Goal: Transaction & Acquisition: Subscribe to service/newsletter

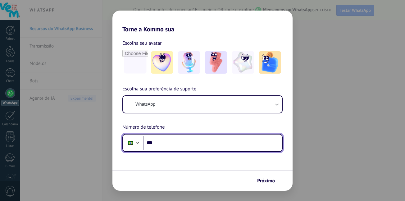
click at [254, 149] on input "***" at bounding box center [213, 143] width 139 height 14
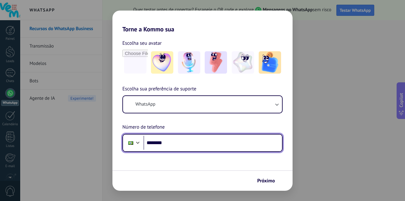
click at [226, 141] on input "********" at bounding box center [213, 143] width 139 height 14
type input "**********"
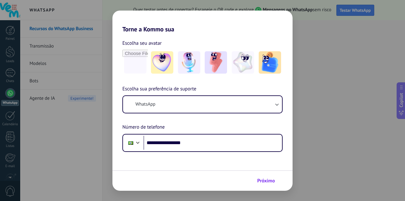
click at [263, 179] on span "Próximo" at bounding box center [266, 181] width 18 height 4
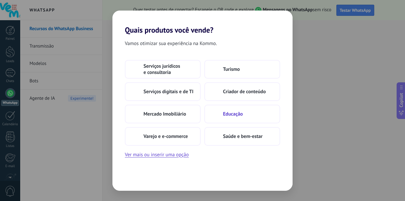
click at [217, 114] on icon at bounding box center [214, 113] width 7 height 7
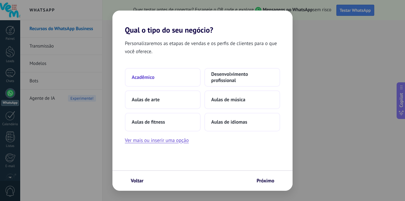
click at [184, 82] on button "Acadêmico" at bounding box center [163, 77] width 76 height 19
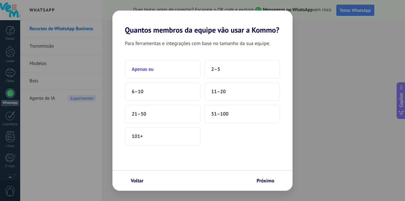
click at [186, 79] on button "Apenas eu" at bounding box center [163, 69] width 76 height 19
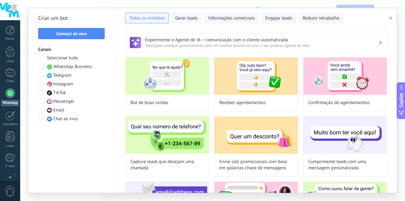
drag, startPoint x: 403, startPoint y: 36, endPoint x: 402, endPoint y: 57, distance: 20.3
click at [402, 57] on div "**********" at bounding box center [212, 100] width 385 height 201
drag, startPoint x: 403, startPoint y: 38, endPoint x: 401, endPoint y: 59, distance: 21.2
click at [401, 59] on div "**********" at bounding box center [212, 100] width 385 height 201
click at [390, 19] on icon "button" at bounding box center [390, 17] width 3 height 3
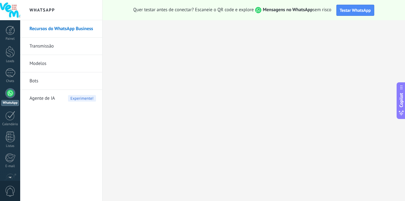
click at [15, 94] on div at bounding box center [10, 93] width 10 height 10
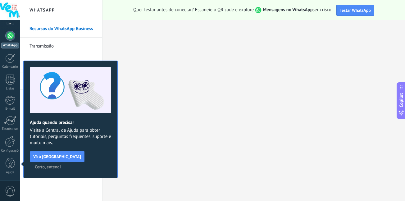
click at [61, 165] on span "Certo, entendi" at bounding box center [48, 167] width 26 height 4
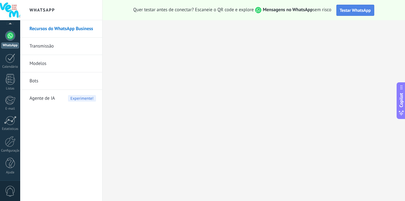
click at [359, 14] on button "Testar WhatsApp" at bounding box center [356, 10] width 38 height 11
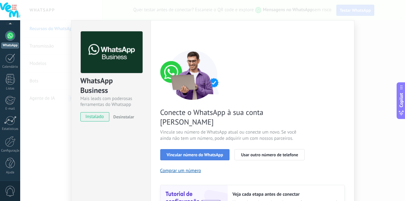
click at [223, 153] on span "Vincular número do WhatsApp" at bounding box center [195, 155] width 57 height 4
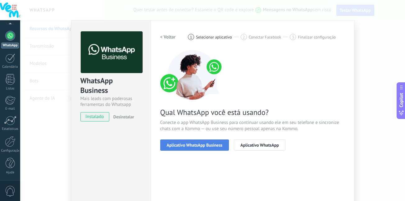
click at [221, 144] on span "Aplicativo WhatsApp Business" at bounding box center [195, 145] width 56 height 4
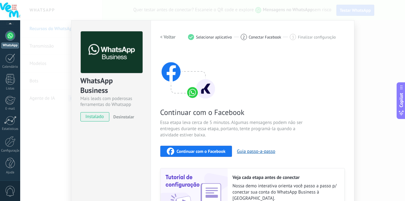
click at [226, 150] on span "Continuar com o Facebook" at bounding box center [201, 151] width 49 height 4
click at [372, 79] on div "WhatsApp Business Mais leads com poderosas ferramentas do Whatsapp instalado De…" at bounding box center [212, 100] width 385 height 201
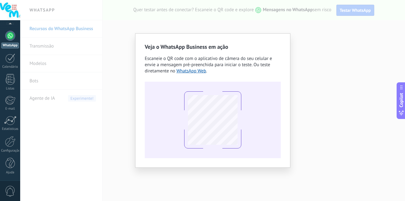
click at [334, 21] on div "Veja o WhatsApp Business em ação Escaneie o QR code com o aplicativo de câmera …" at bounding box center [212, 100] width 385 height 201
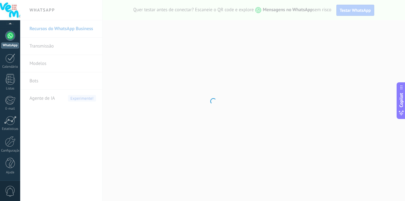
click at [164, 137] on div at bounding box center [212, 100] width 385 height 201
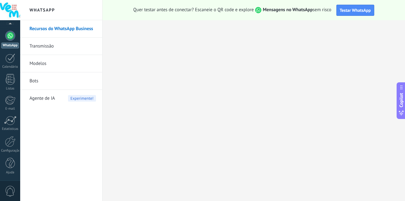
click at [164, 137] on div at bounding box center [212, 100] width 385 height 201
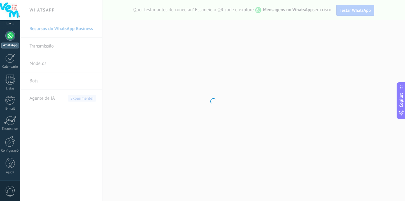
drag, startPoint x: 164, startPoint y: 137, endPoint x: 158, endPoint y: 137, distance: 6.8
click at [158, 137] on div at bounding box center [212, 100] width 385 height 201
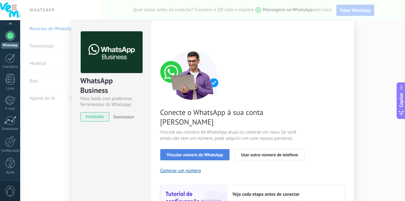
click at [191, 149] on button "Vincular número do WhatsApp" at bounding box center [195, 154] width 70 height 11
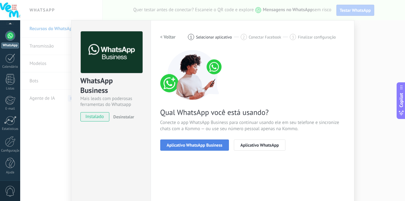
click at [198, 145] on span "Aplicativo WhatsApp Business" at bounding box center [195, 145] width 56 height 4
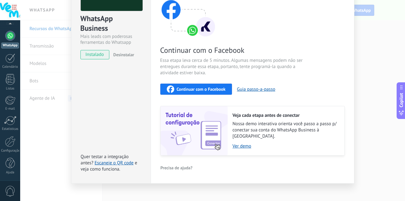
scroll to position [63, 0]
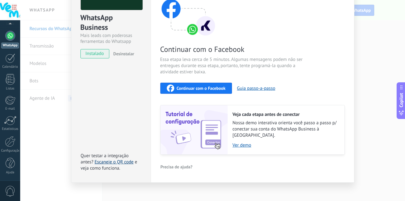
click at [118, 159] on link "Escaneie o QR code" at bounding box center [114, 162] width 39 height 6
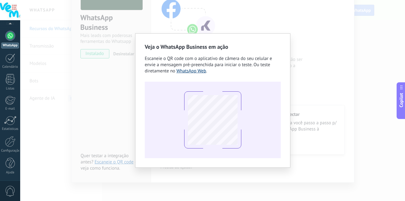
click at [198, 73] on link "WhatsApp Web" at bounding box center [192, 71] width 30 height 6
click at [285, 75] on div "Veja o WhatsApp Business em ação Escaneie o QR code com o aplicativo de câmera …" at bounding box center [212, 100] width 155 height 135
click at [318, 91] on div "Veja o WhatsApp Business em ação Escaneie o QR code com o aplicativo de câmera …" at bounding box center [212, 100] width 385 height 201
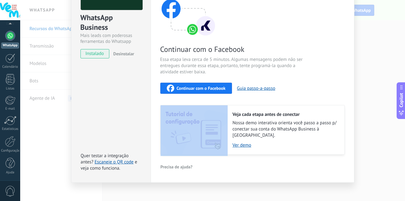
click at [318, 91] on div "Continuar com o Facebook Guia passo-a-passo" at bounding box center [252, 88] width 185 height 11
click at [216, 90] on span "Continuar com o Facebook" at bounding box center [201, 88] width 49 height 4
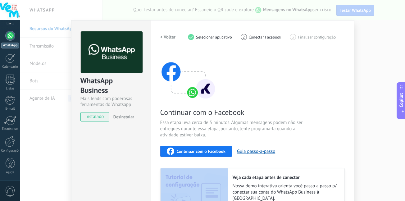
click at [97, 117] on span "instalado" at bounding box center [95, 116] width 28 height 9
click at [96, 117] on span "instalado" at bounding box center [95, 116] width 28 height 9
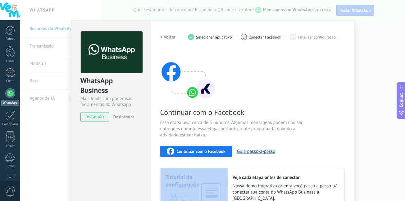
click at [99, 116] on span "instalado" at bounding box center [95, 116] width 28 height 9
click at [14, 91] on div at bounding box center [10, 93] width 10 height 10
click at [9, 92] on div at bounding box center [10, 93] width 10 height 10
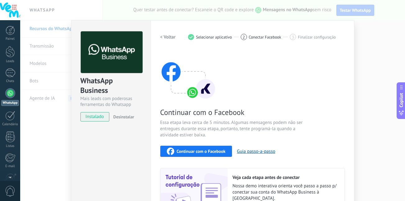
click at [354, 9] on div "WhatsApp Business Mais leads com poderosas ferramentas do Whatsapp instalado De…" at bounding box center [212, 100] width 385 height 201
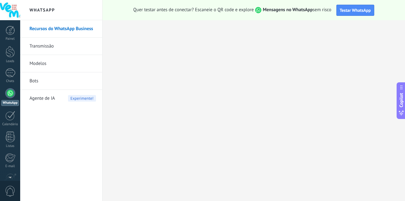
click at [354, 9] on span "Testar WhatsApp" at bounding box center [355, 10] width 31 height 6
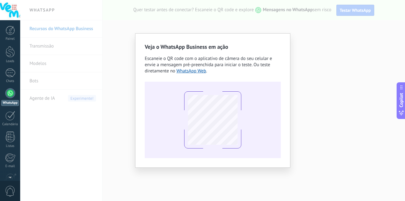
click at [363, 50] on div "Veja o WhatsApp Business em ação Escaneie o QR code com o aplicativo de câmera …" at bounding box center [212, 100] width 385 height 201
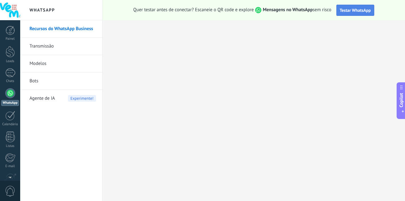
click at [347, 10] on span "Testar WhatsApp" at bounding box center [355, 10] width 31 height 6
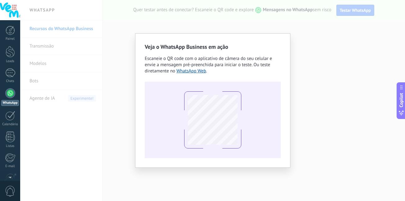
click at [306, 25] on div "Veja o WhatsApp Business em ação Escaneie o QR code com o aplicativo de câmera …" at bounding box center [212, 100] width 385 height 201
